Goal: Task Accomplishment & Management: Complete application form

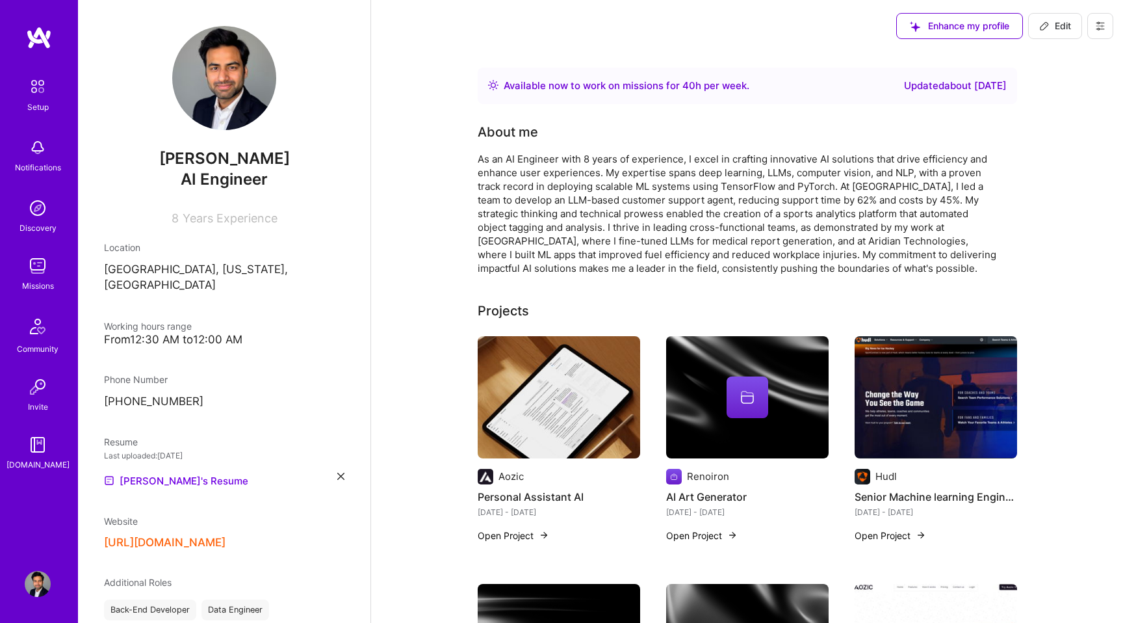
click at [39, 263] on img at bounding box center [38, 266] width 26 height 26
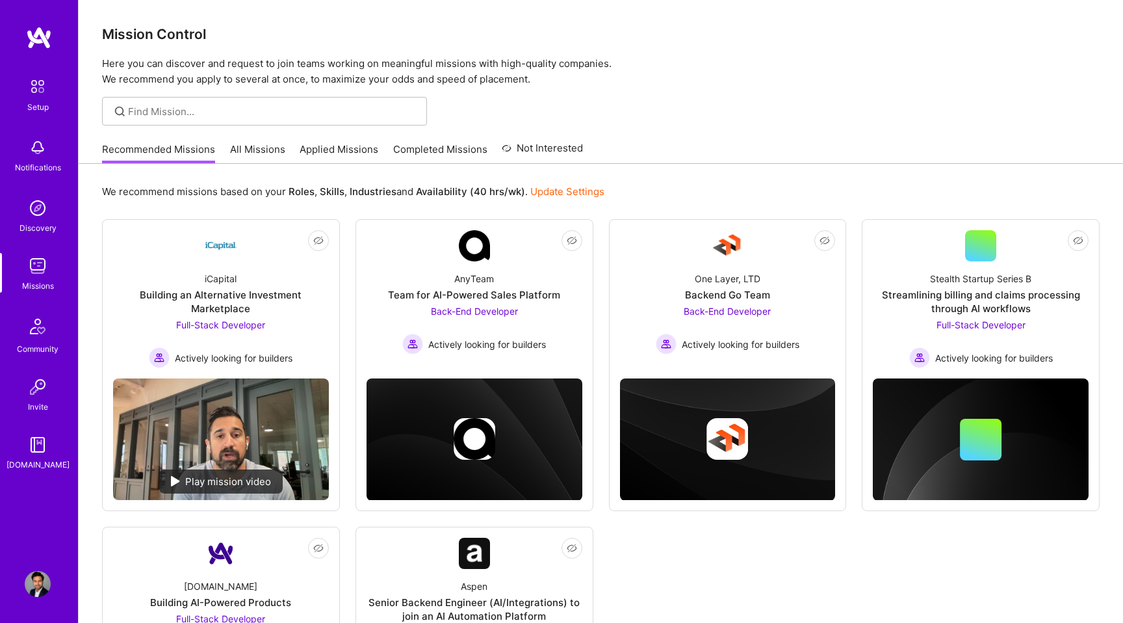
click at [333, 157] on link "Applied Missions" at bounding box center [339, 152] width 79 height 21
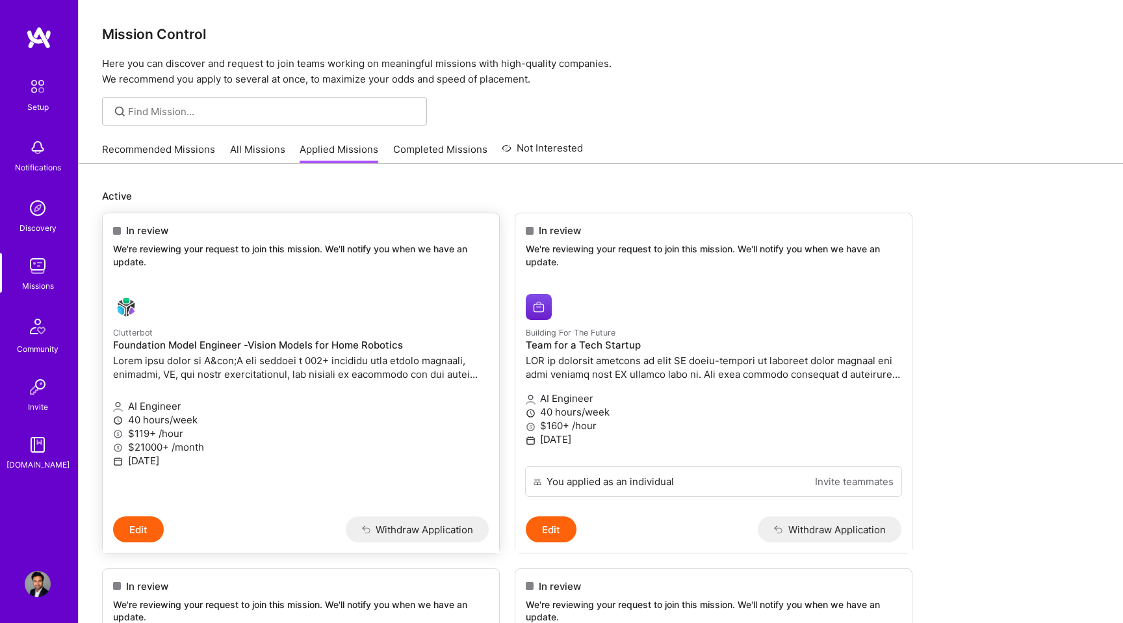
click at [402, 260] on p "We're reviewing your request to join this mission. We'll notify you when we hav…" at bounding box center [301, 254] width 376 height 25
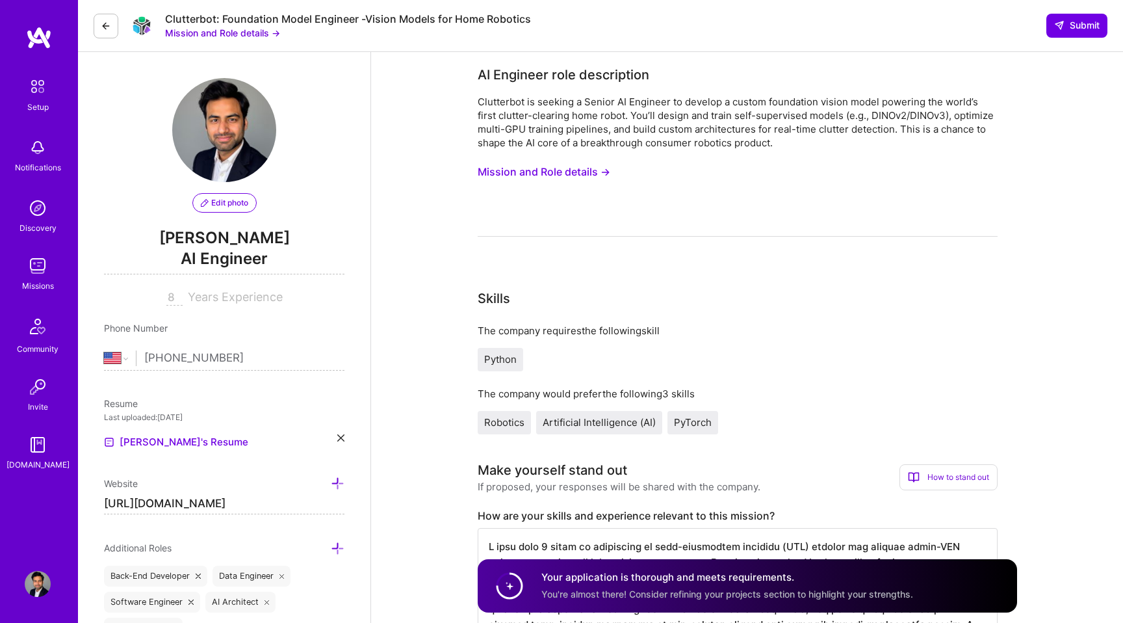
select select "US"
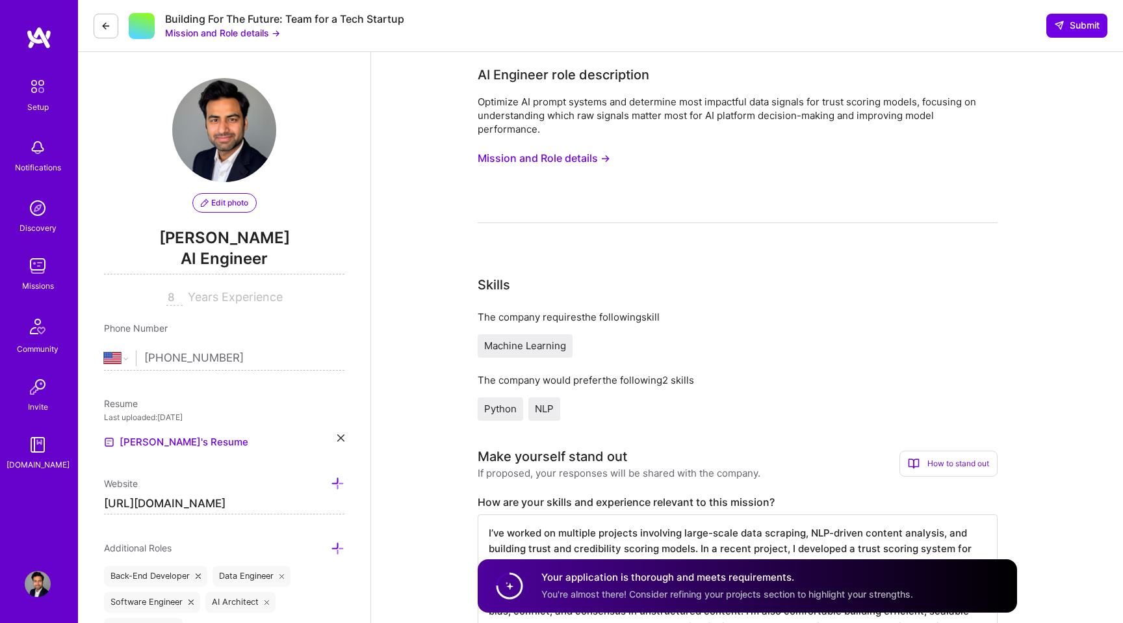
select select "US"
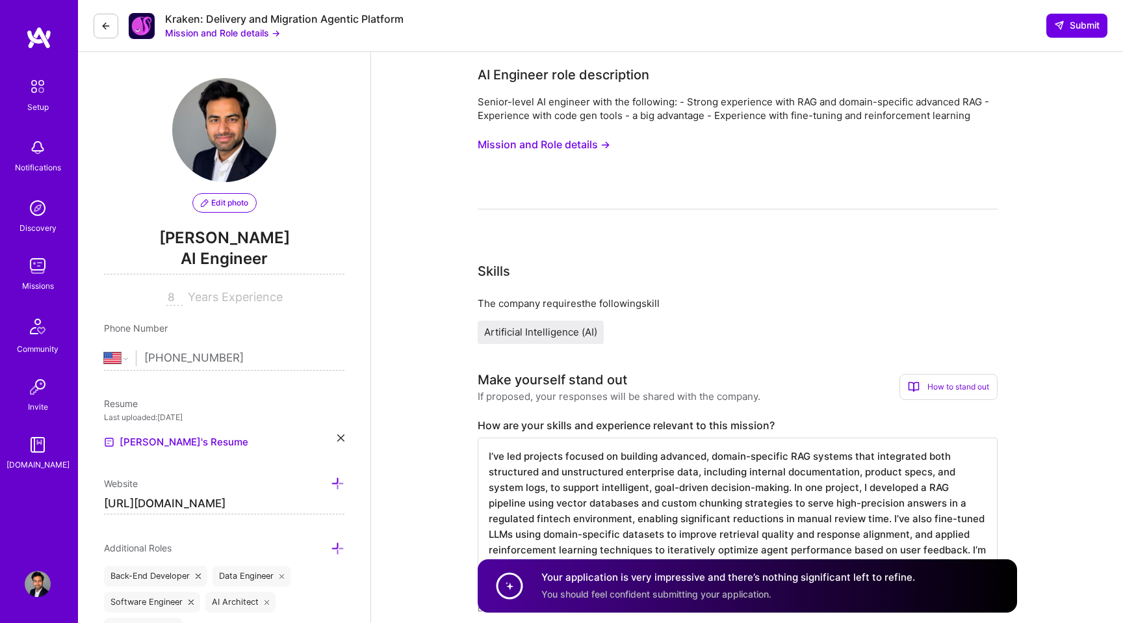
select select "US"
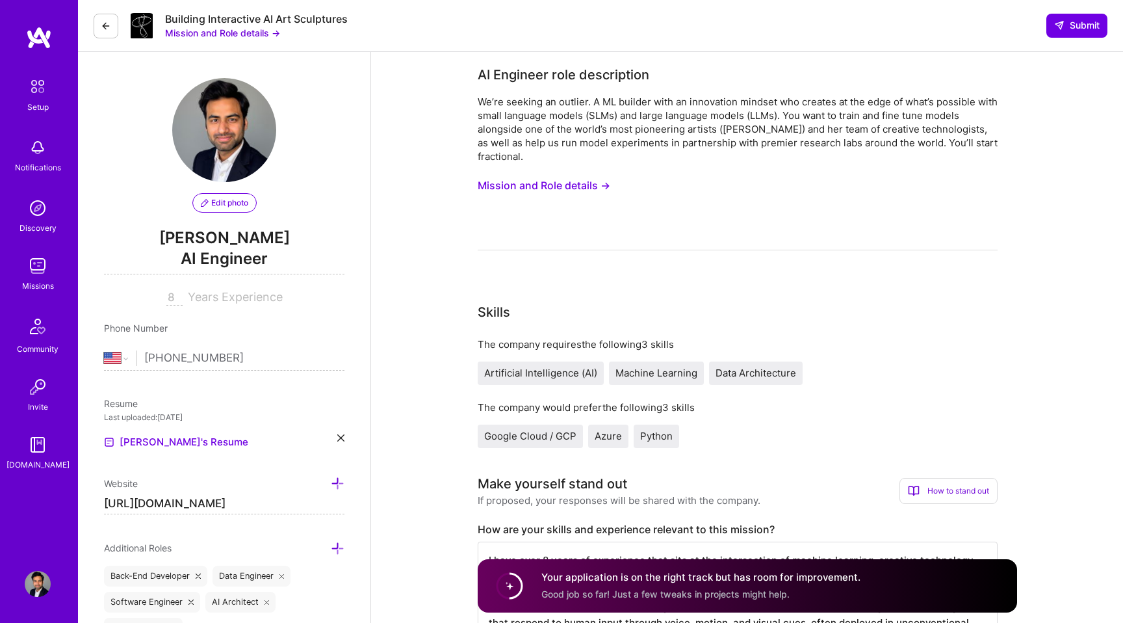
select select "US"
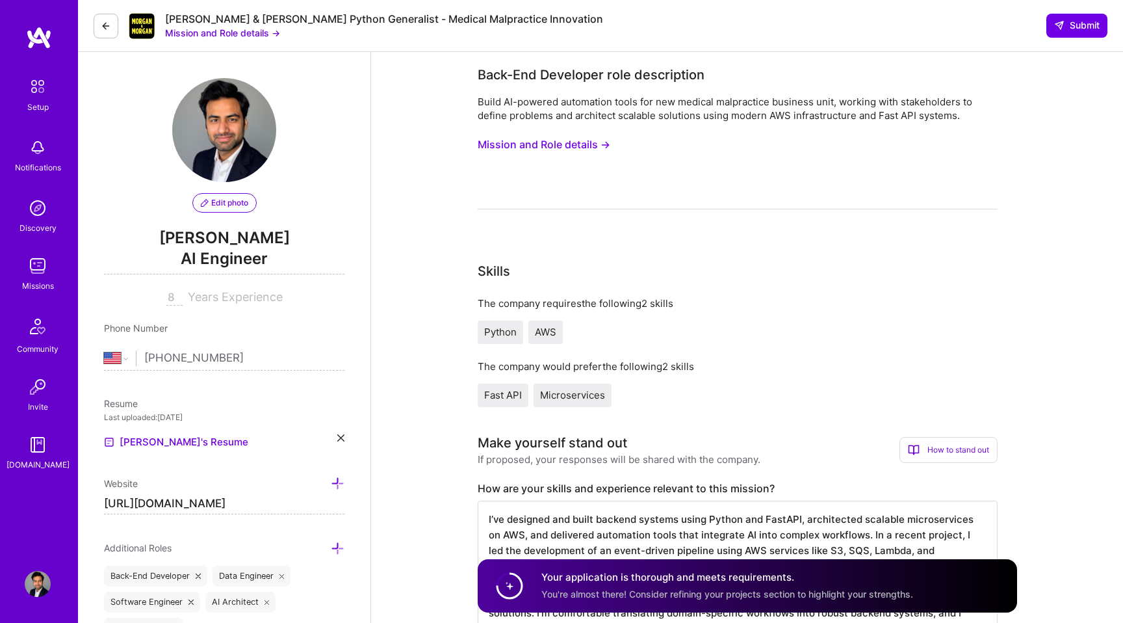
select select "US"
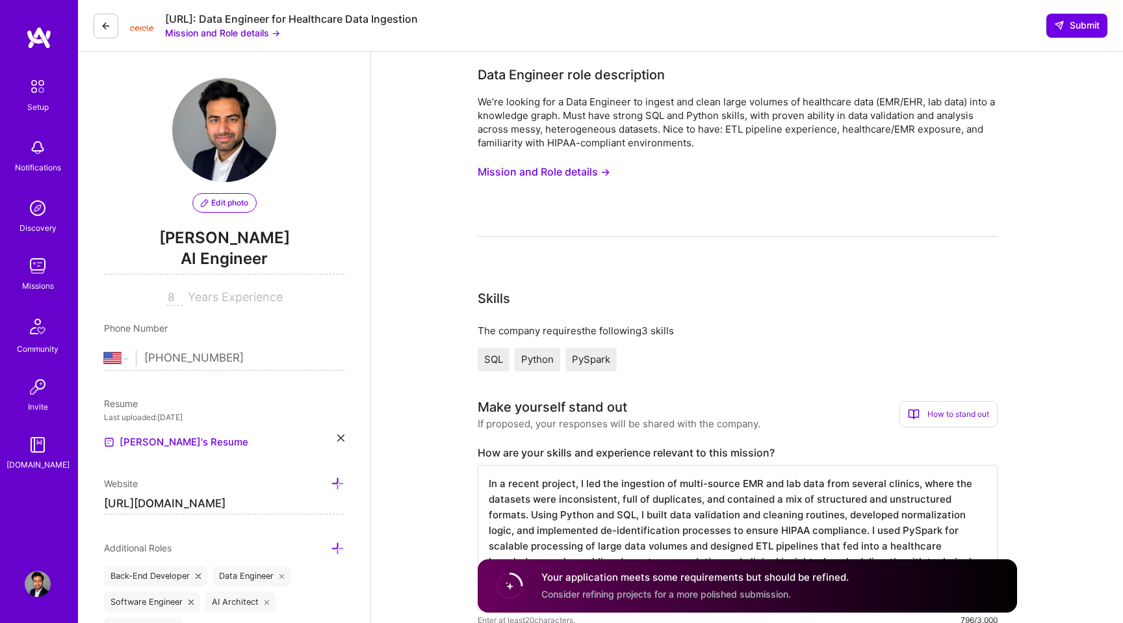
select select "US"
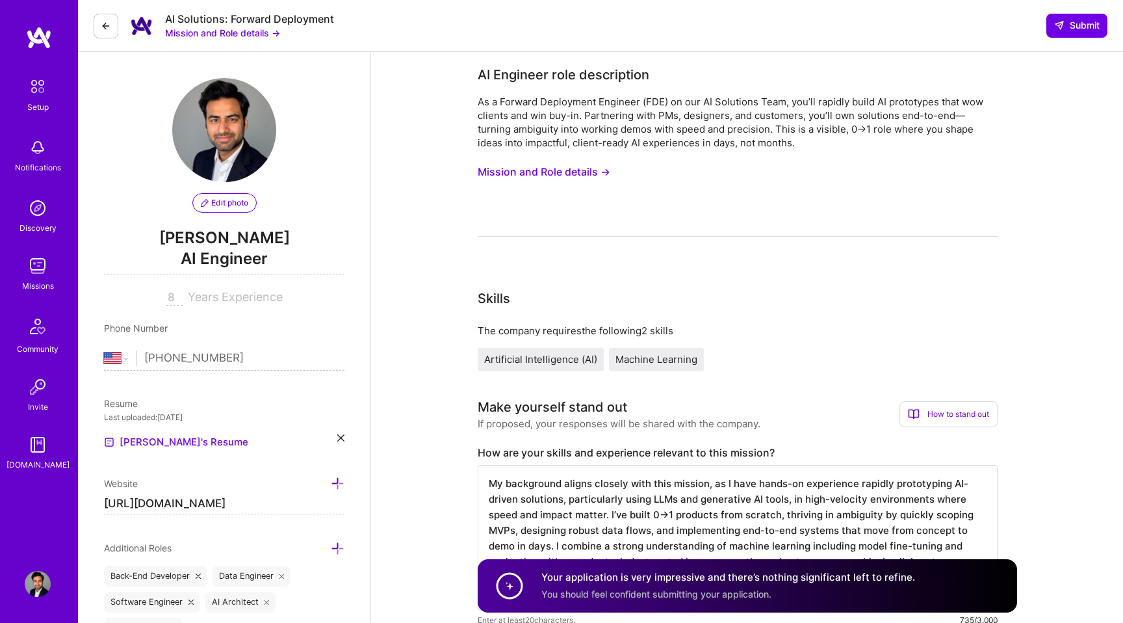
select select "US"
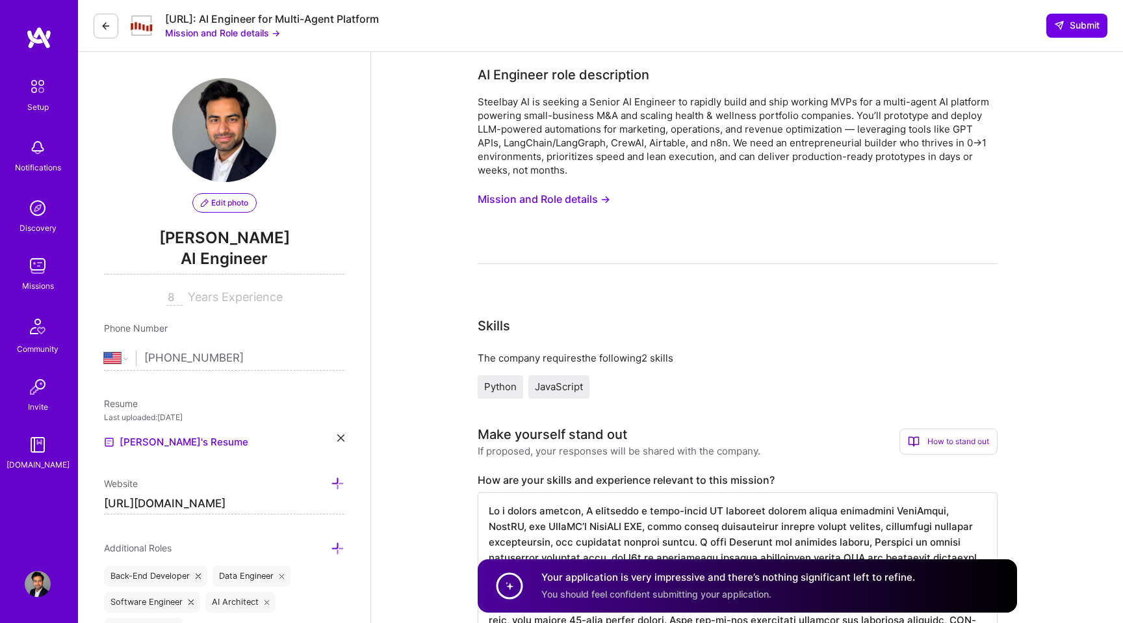
select select "US"
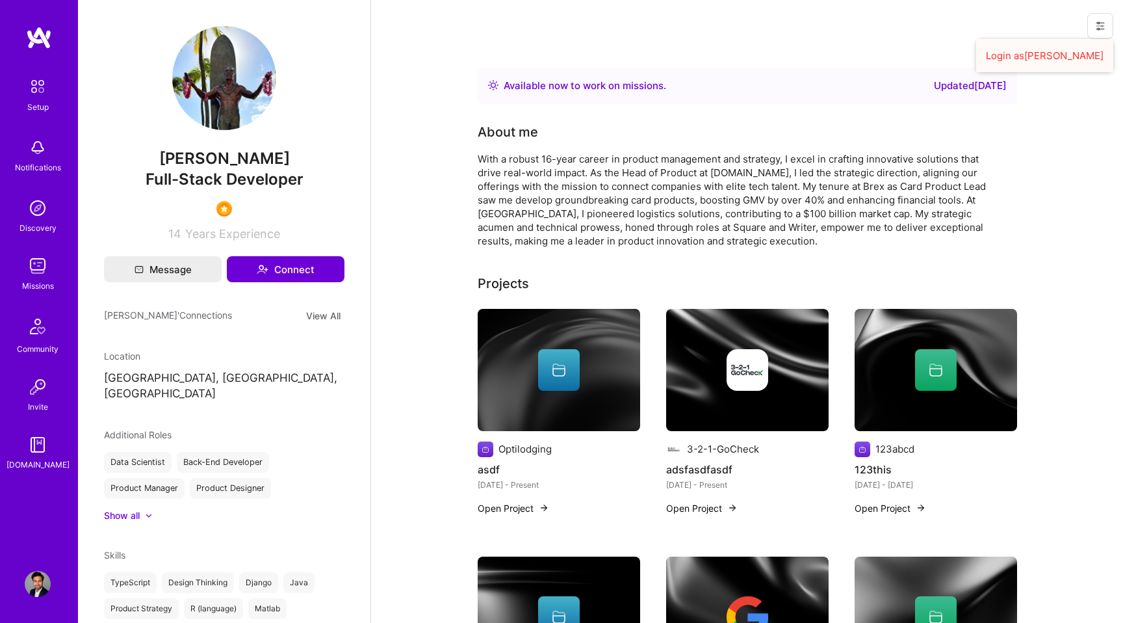
click at [1065, 55] on button "Login as Luis" at bounding box center [1044, 55] width 137 height 33
